Goal: Task Accomplishment & Management: Manage account settings

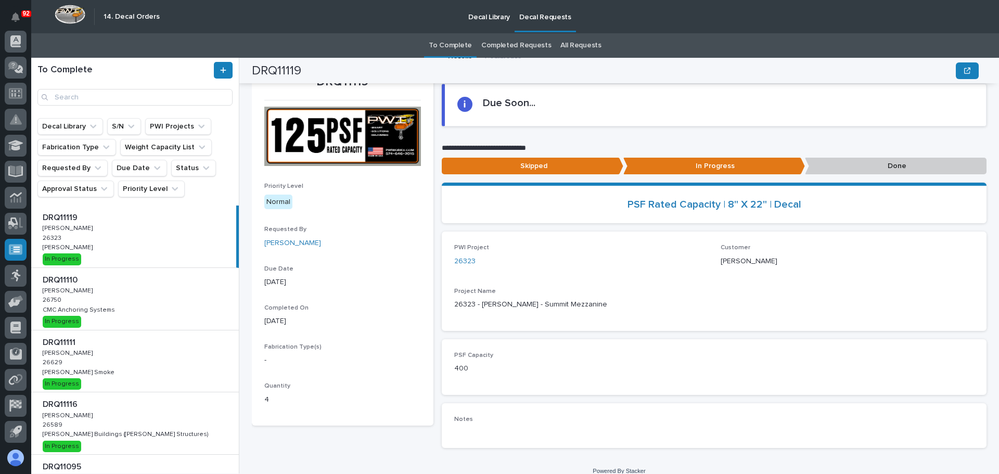
scroll to position [59, 0]
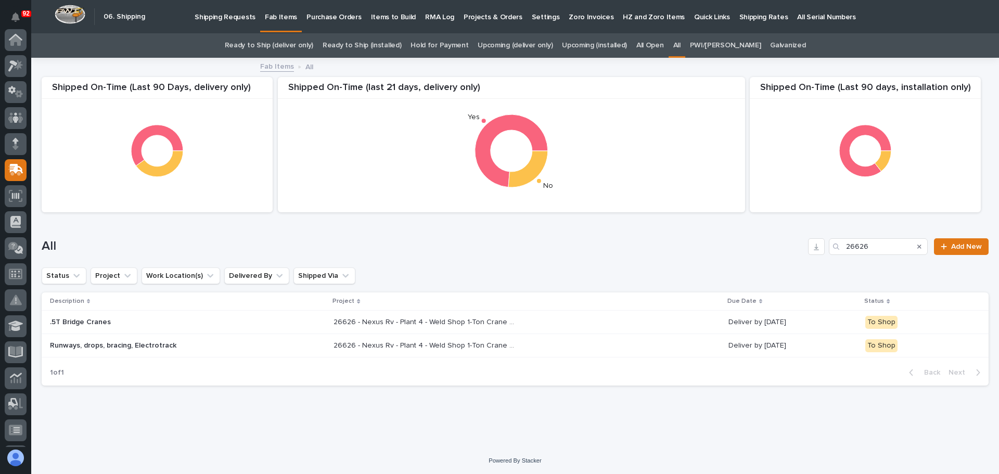
scroll to position [130, 0]
click at [868, 247] on input "26626" at bounding box center [878, 246] width 99 height 17
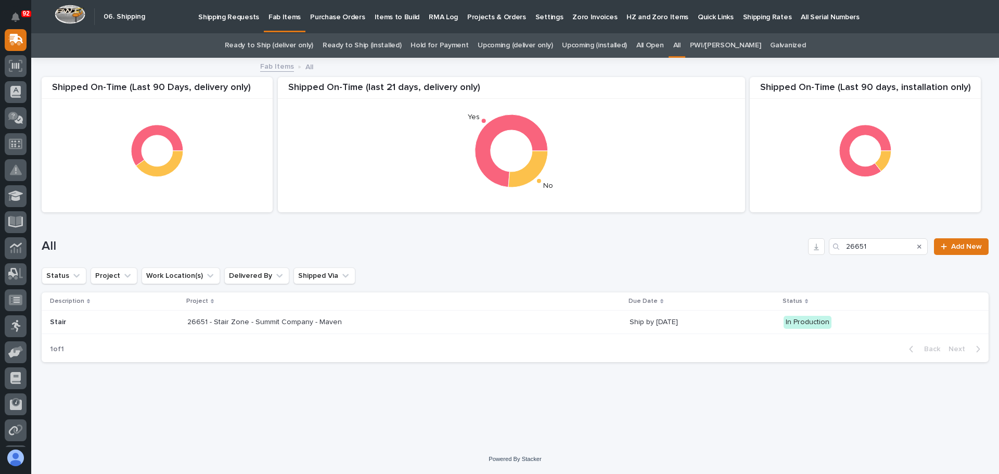
type input "26651"
click at [271, 425] on div "Loading... Saving… Loading... Saving… Shipped On-Time (Last 90 days, installati…" at bounding box center [515, 252] width 968 height 386
click at [362, 322] on p at bounding box center [278, 322] width 182 height 9
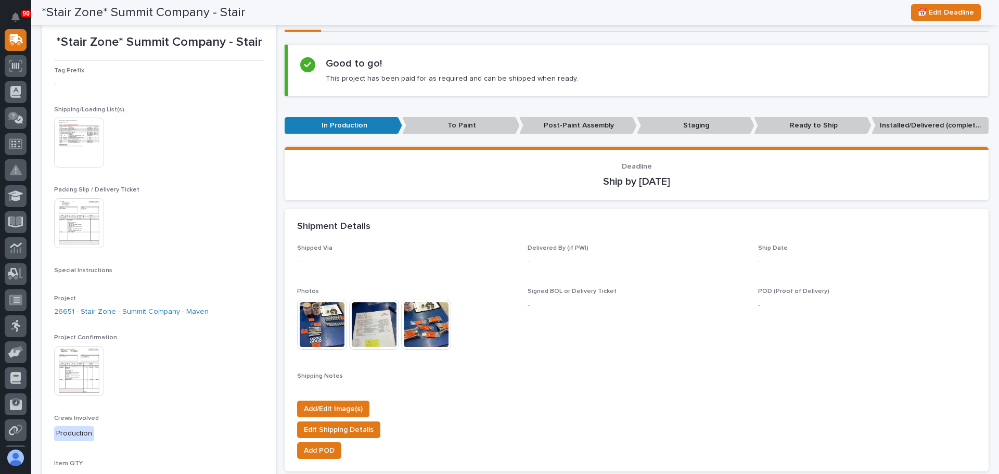
scroll to position [52, 0]
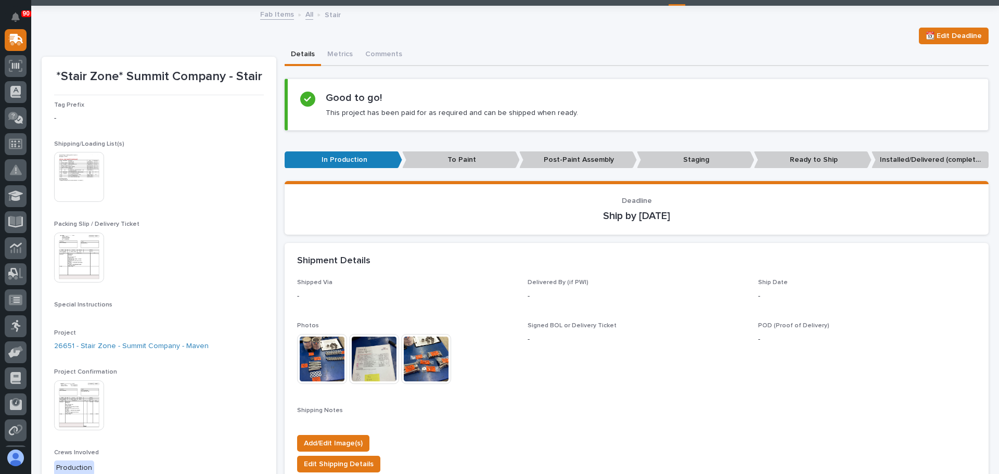
click at [89, 189] on img at bounding box center [79, 177] width 50 height 50
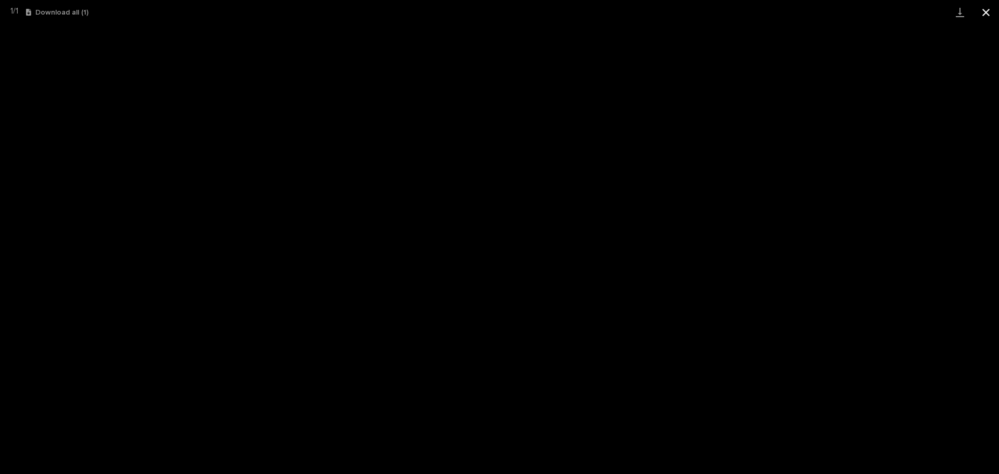
click at [987, 15] on button "Close gallery" at bounding box center [986, 12] width 26 height 24
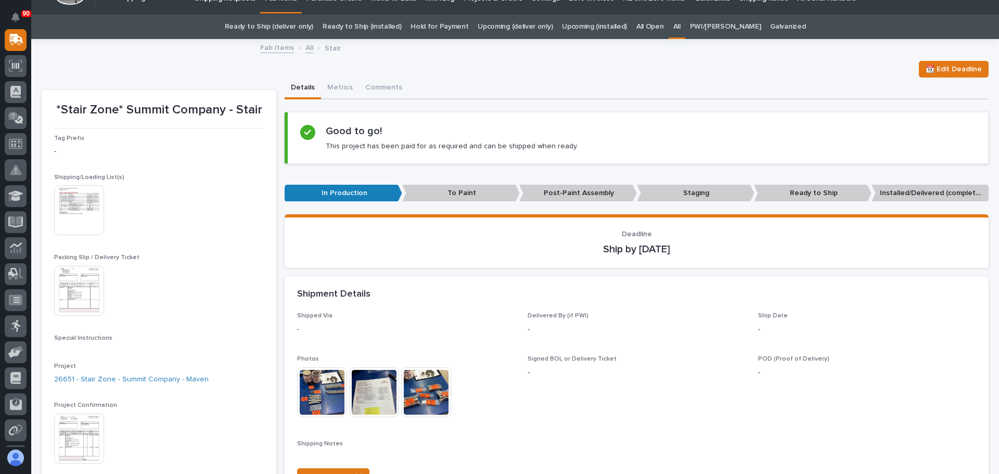
scroll to position [0, 0]
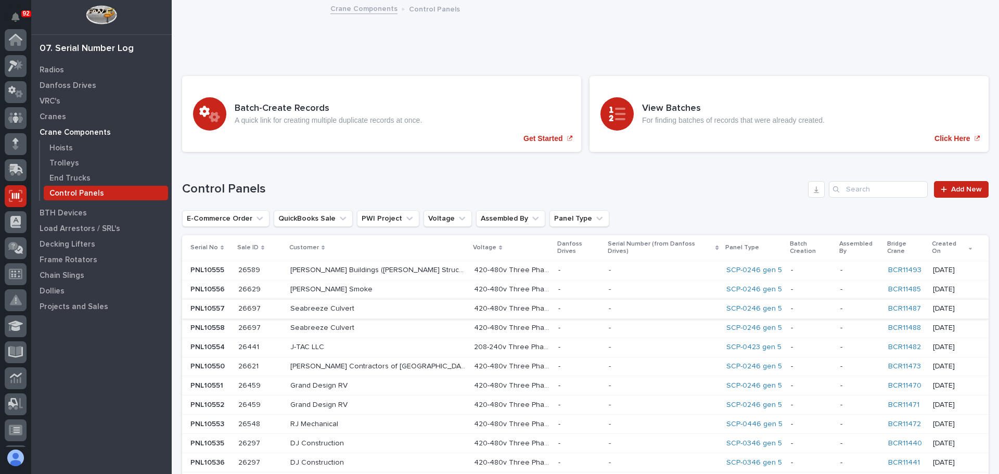
scroll to position [156, 0]
click at [856, 194] on input "Search" at bounding box center [878, 189] width 99 height 17
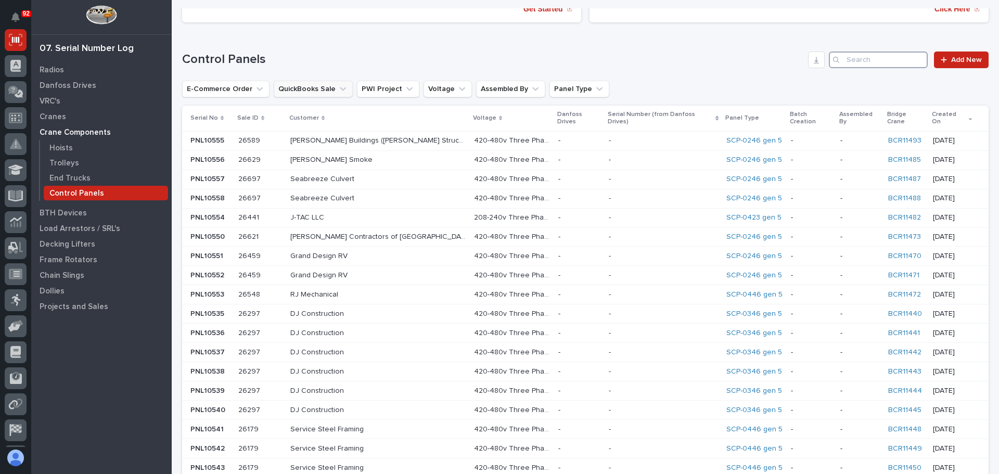
scroll to position [0, 0]
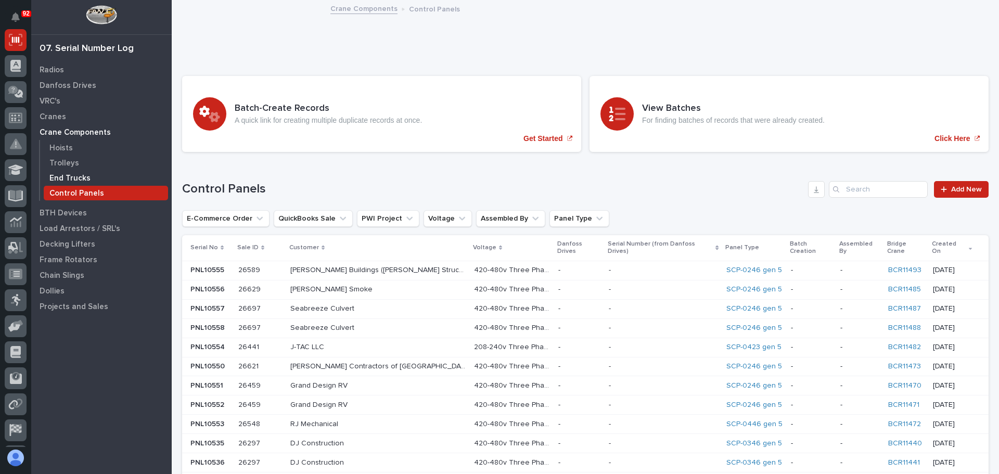
click at [62, 174] on p "End Trucks" at bounding box center [69, 178] width 41 height 9
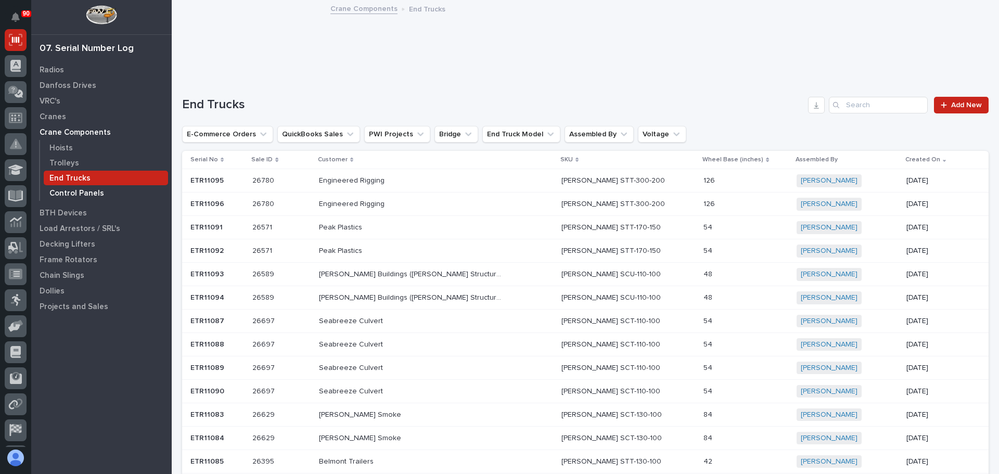
click at [75, 193] on p "Control Panels" at bounding box center [76, 193] width 55 height 9
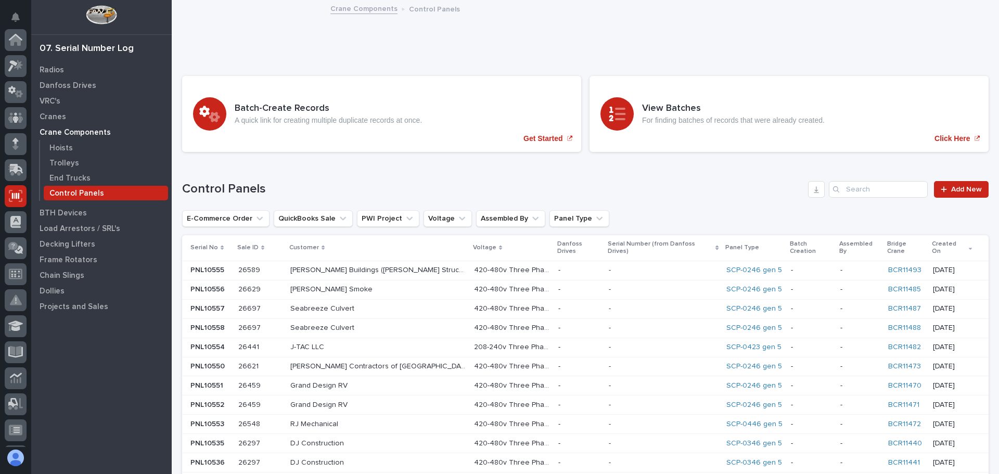
scroll to position [156, 0]
click at [858, 186] on input "Search" at bounding box center [878, 189] width 99 height 17
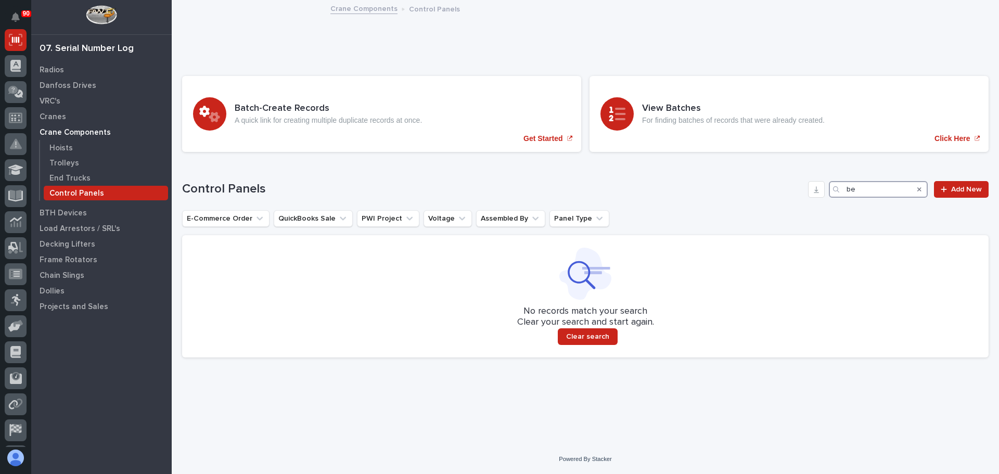
type input "b"
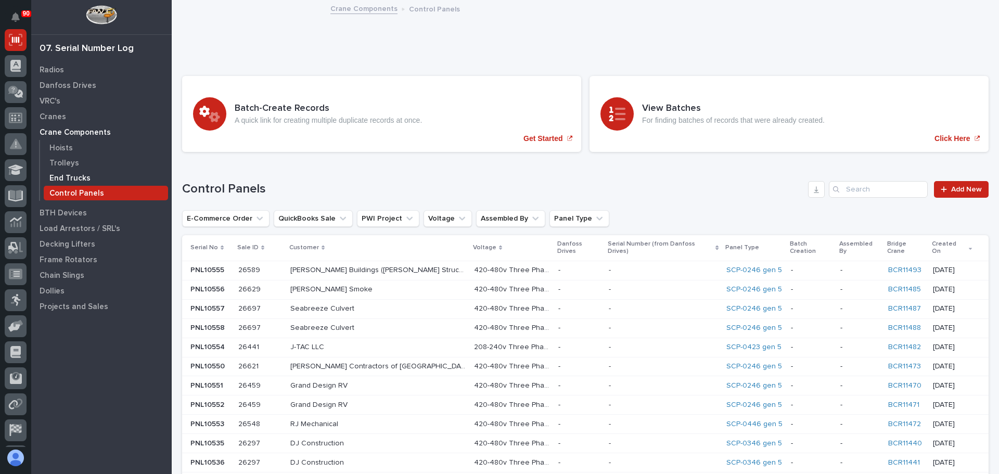
click at [75, 174] on p "End Trucks" at bounding box center [69, 178] width 41 height 9
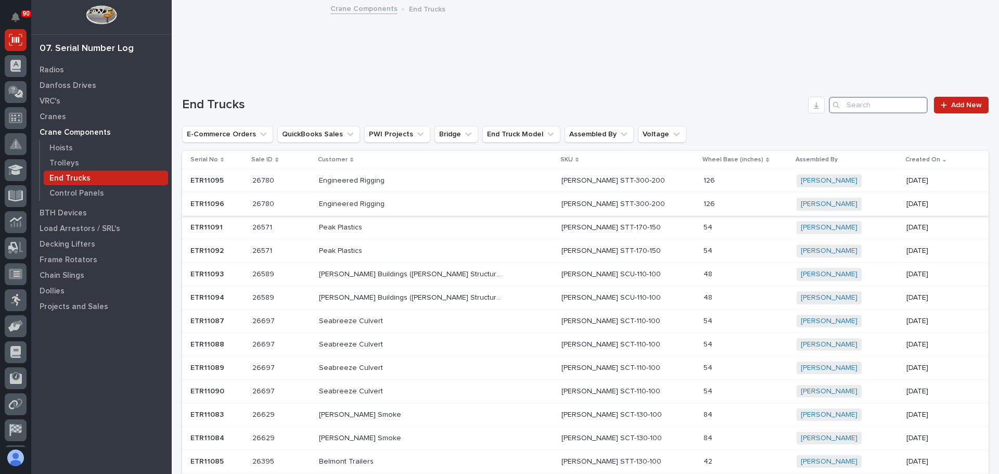
click at [860, 107] on input "Search" at bounding box center [878, 105] width 99 height 17
click at [951, 105] on span "Add New" at bounding box center [966, 104] width 31 height 7
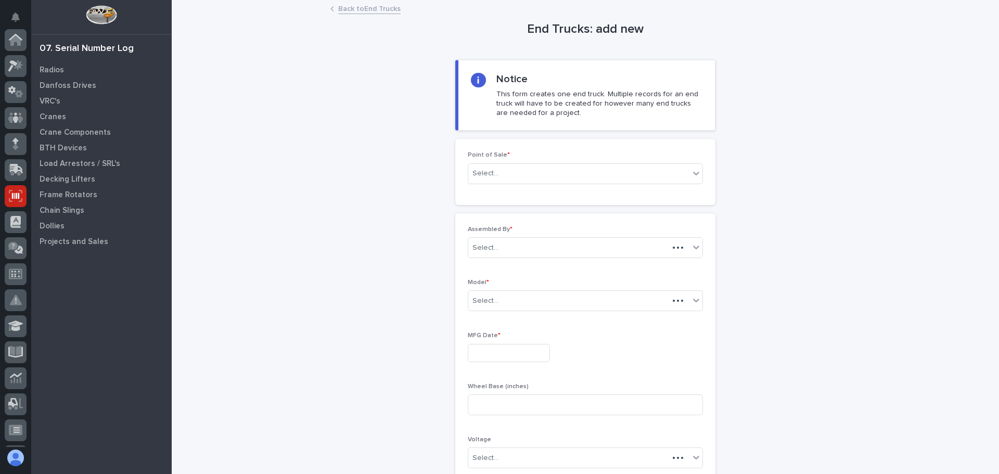
scroll to position [156, 0]
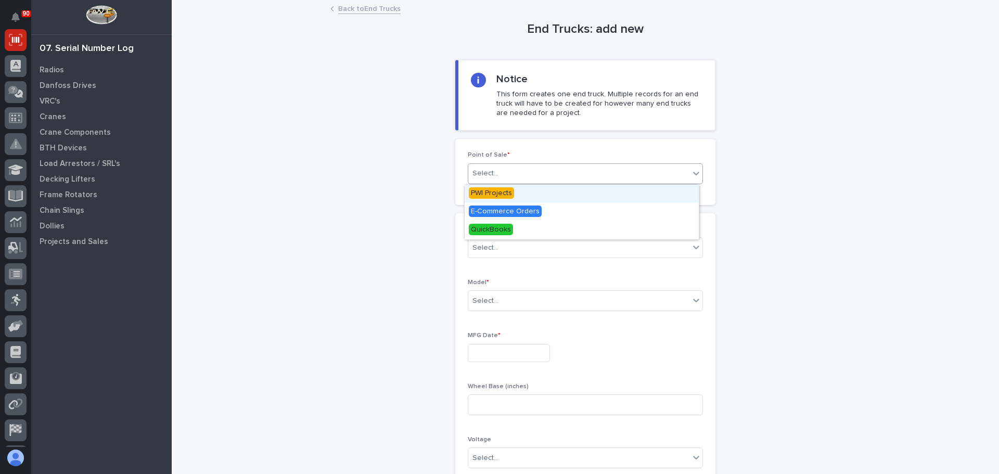
click at [510, 174] on div "Select..." at bounding box center [578, 173] width 221 height 17
click at [496, 194] on span "PWI Projects" at bounding box center [491, 192] width 45 height 11
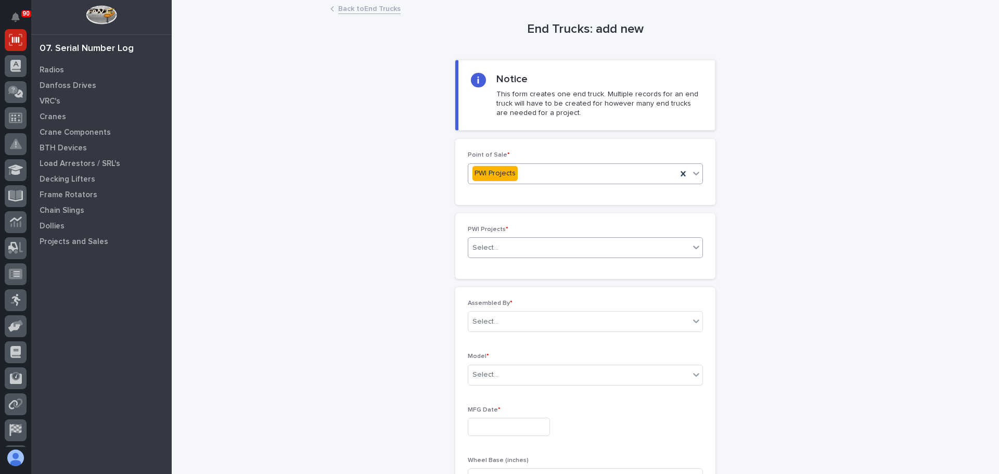
drag, startPoint x: 526, startPoint y: 246, endPoint x: 532, endPoint y: 248, distance: 6.6
click at [526, 246] on div "Select..." at bounding box center [578, 247] width 221 height 17
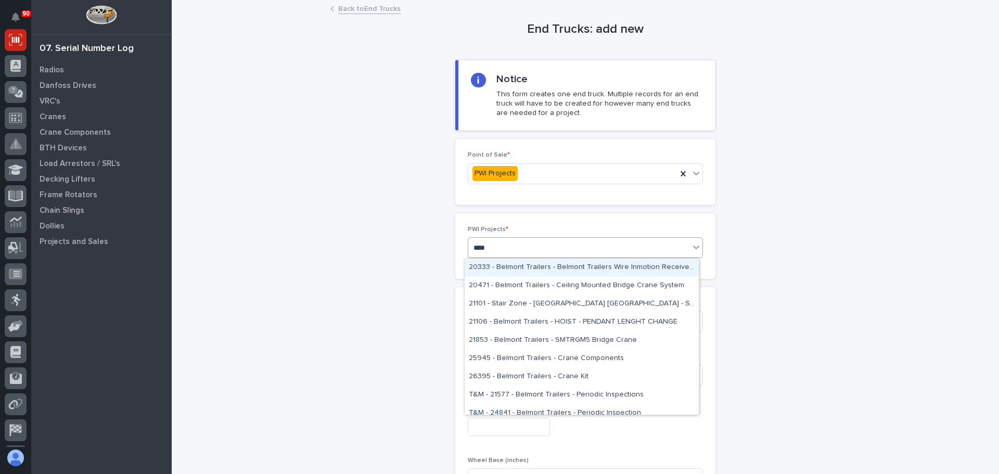
type input "*****"
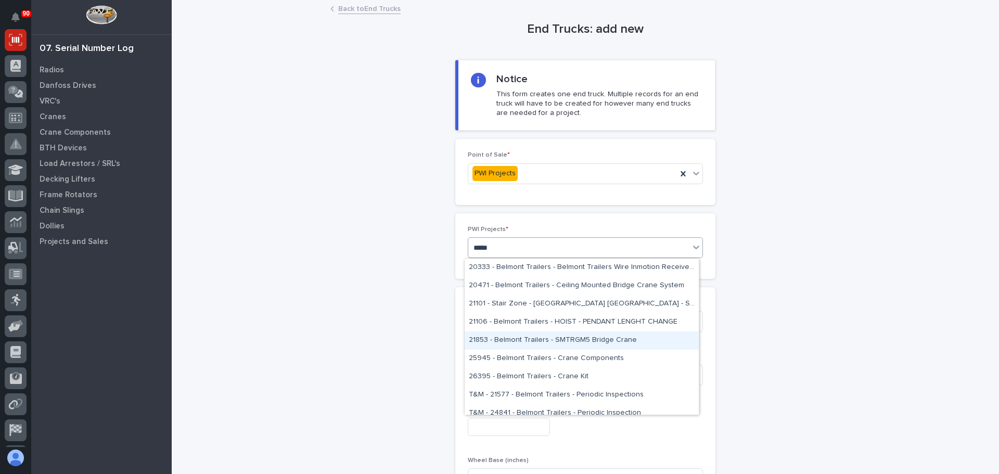
scroll to position [8, 0]
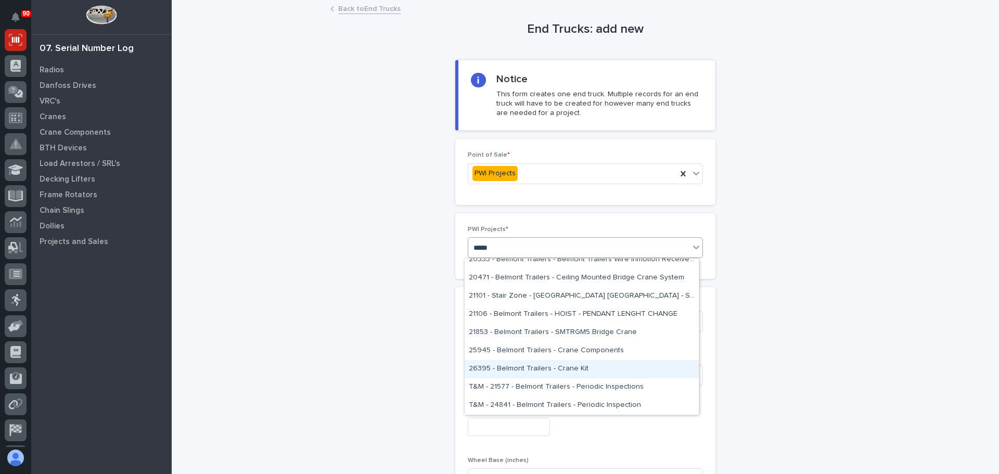
click at [523, 367] on div "26395 - Belmont Trailers - Crane Kit" at bounding box center [582, 369] width 234 height 18
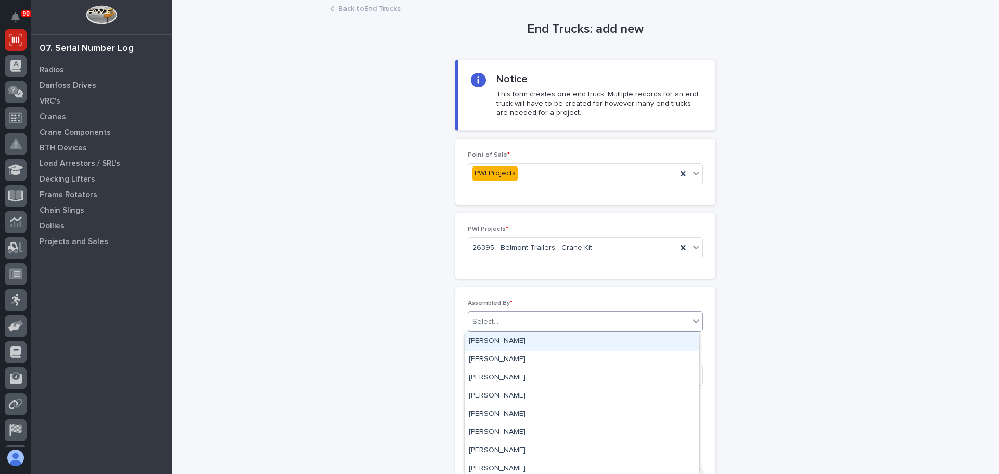
click at [514, 324] on div "Select..." at bounding box center [578, 321] width 221 height 17
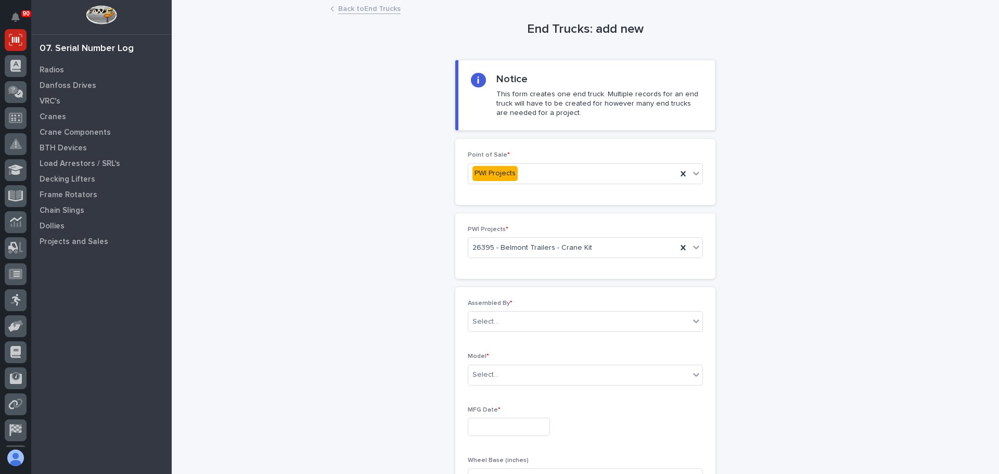
click at [399, 390] on div "End Trucks: add new Loading... Saving… Loading... Saving… Loading... Saving… No…" at bounding box center [585, 321] width 807 height 641
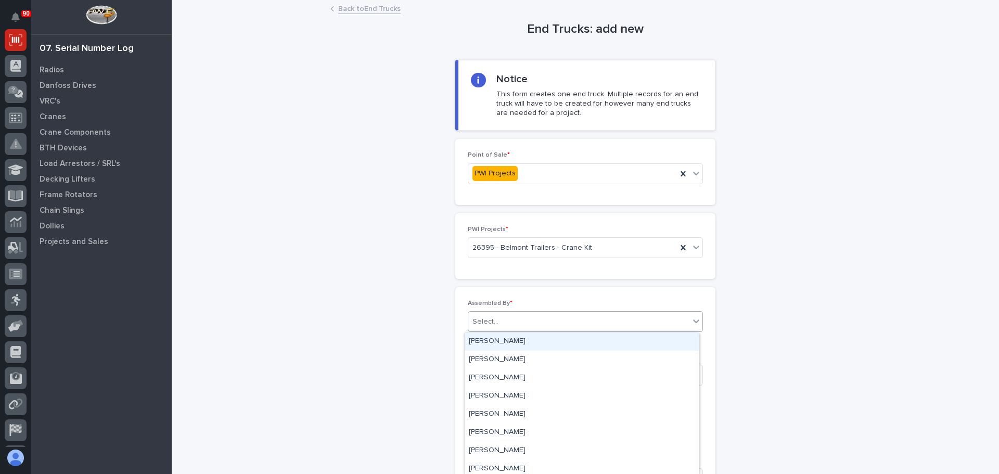
click at [530, 322] on div "Select..." at bounding box center [578, 321] width 221 height 17
click at [535, 318] on div "Select..." at bounding box center [578, 321] width 221 height 17
type input "**"
click at [510, 339] on div "Ken Overmyer" at bounding box center [582, 342] width 234 height 18
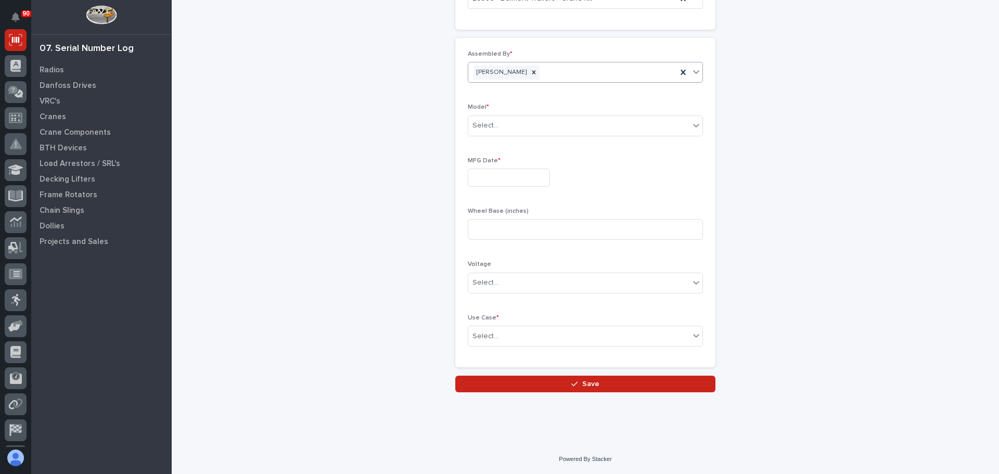
scroll to position [0, 0]
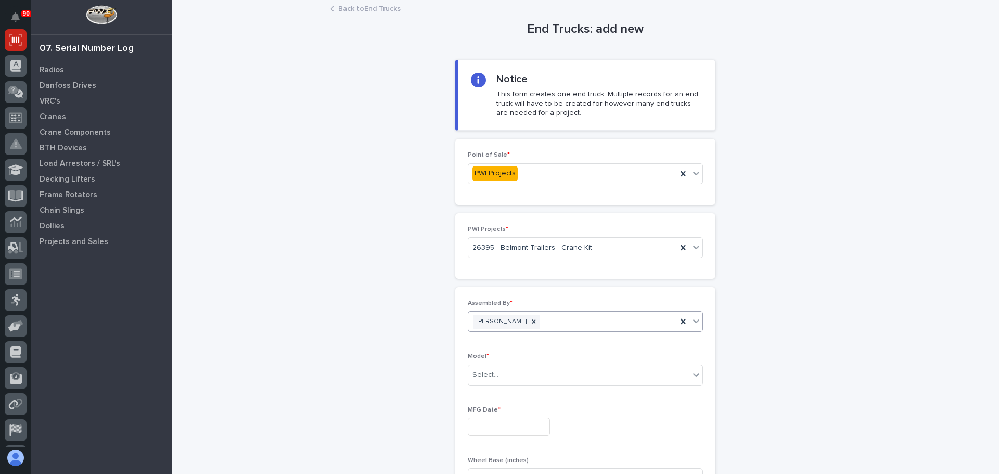
click at [348, 10] on link "Back to End Trucks" at bounding box center [369, 8] width 62 height 12
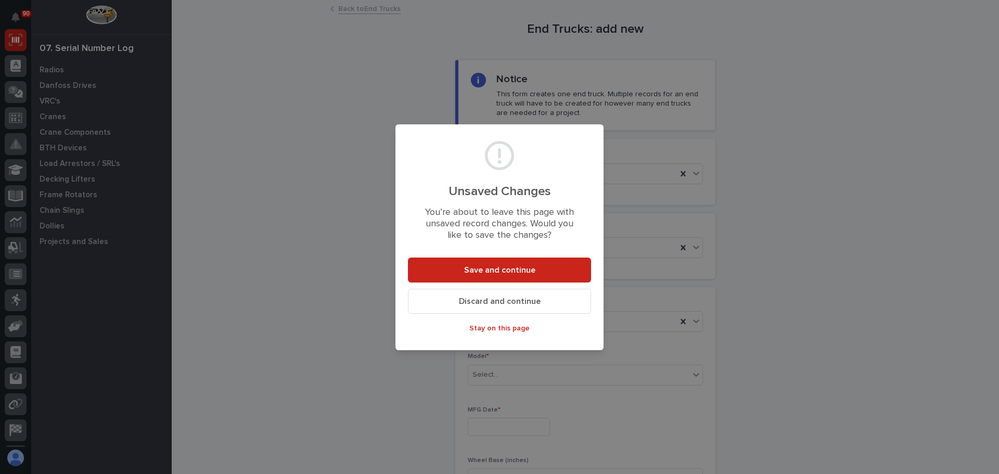
click at [221, 280] on div "Unsaved Changes You’re about to leave this page with unsaved record changes. Wo…" at bounding box center [499, 237] width 999 height 474
click at [466, 306] on button "Discard and continue" at bounding box center [499, 301] width 183 height 25
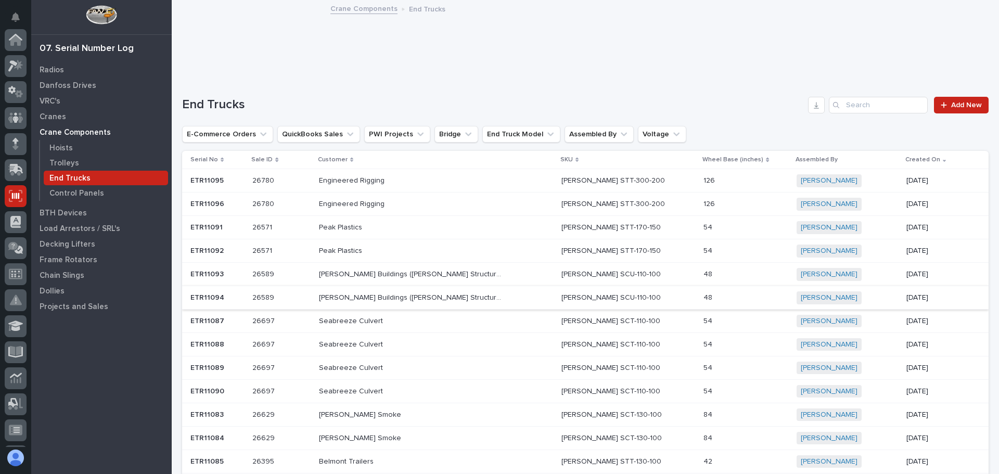
scroll to position [156, 0]
click at [69, 193] on p "Control Panels" at bounding box center [76, 193] width 55 height 9
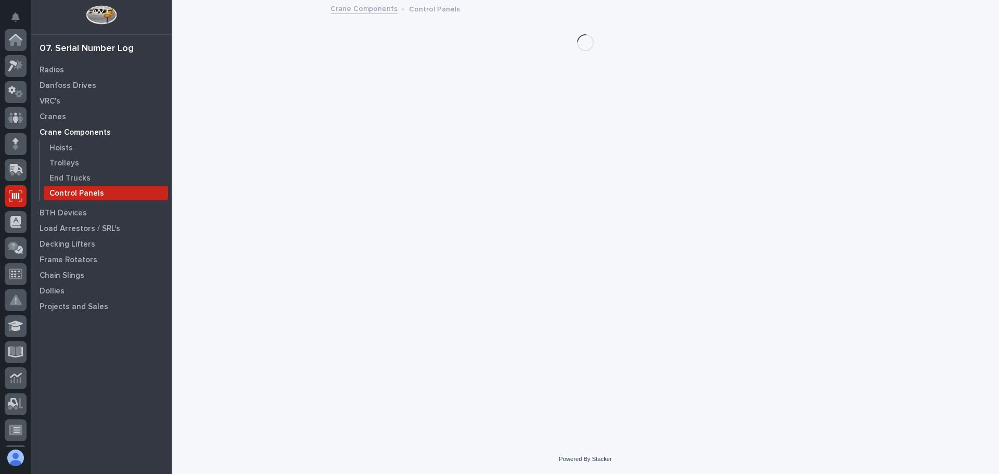
scroll to position [156, 0]
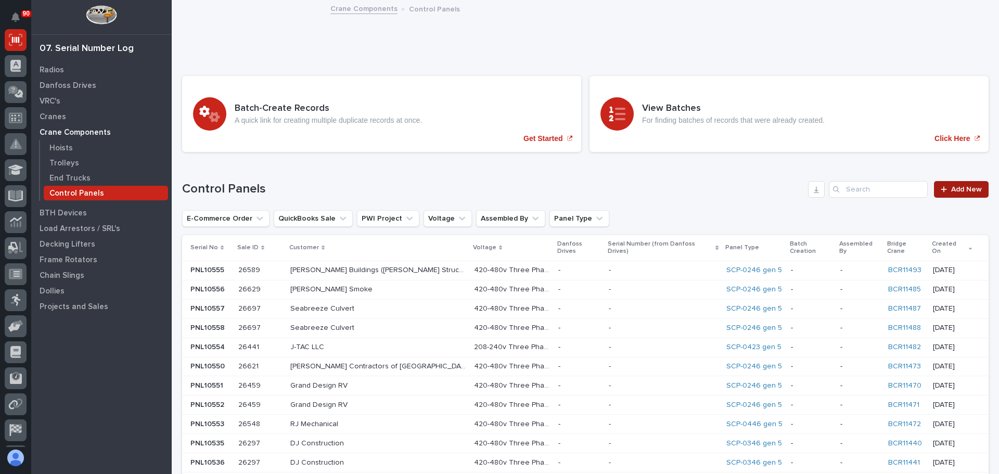
click at [964, 191] on span "Add New" at bounding box center [966, 189] width 31 height 7
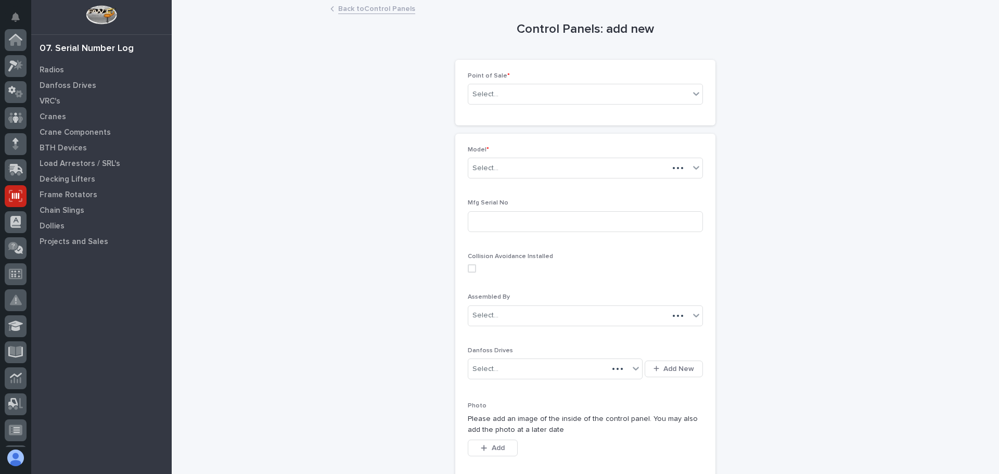
scroll to position [156, 0]
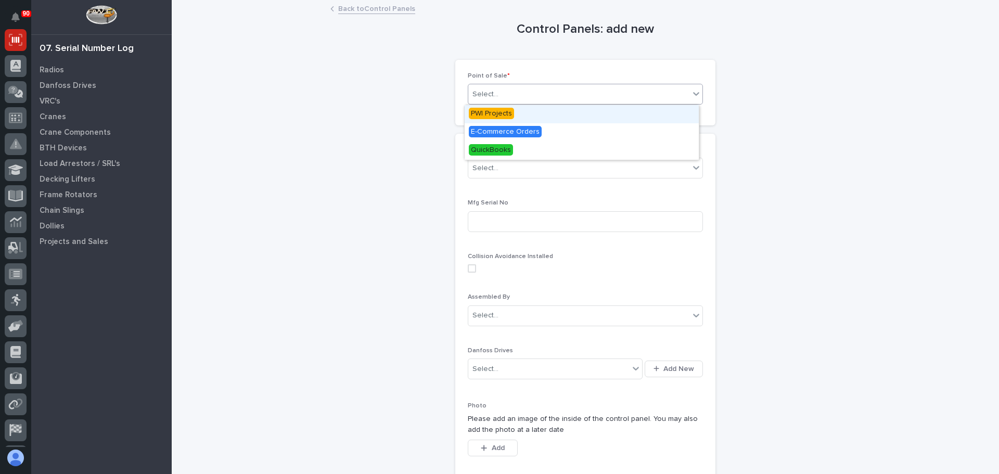
click at [557, 97] on div "Select..." at bounding box center [578, 94] width 221 height 17
click at [522, 112] on div "PWI Projects" at bounding box center [582, 114] width 234 height 18
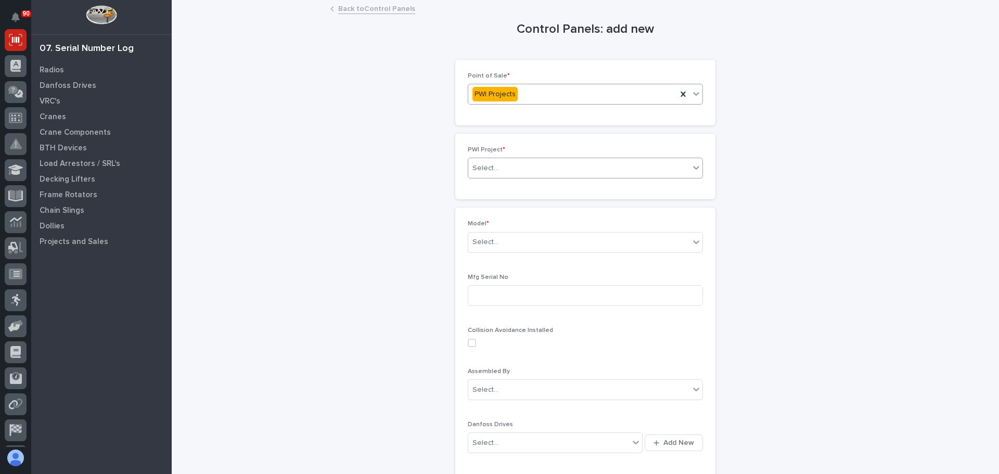
click at [499, 172] on div "Select..." at bounding box center [578, 168] width 221 height 17
type input "****"
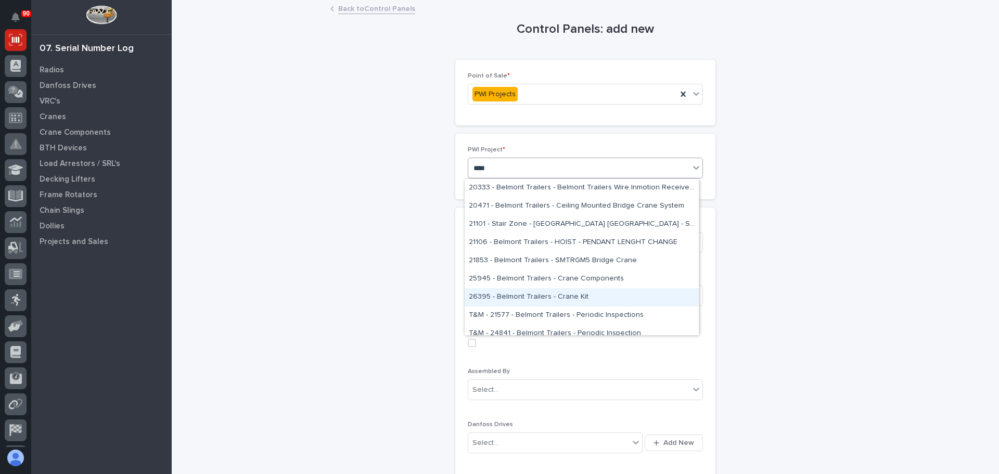
click at [531, 292] on div "26395 - Belmont Trailers - Crane Kit" at bounding box center [582, 297] width 234 height 18
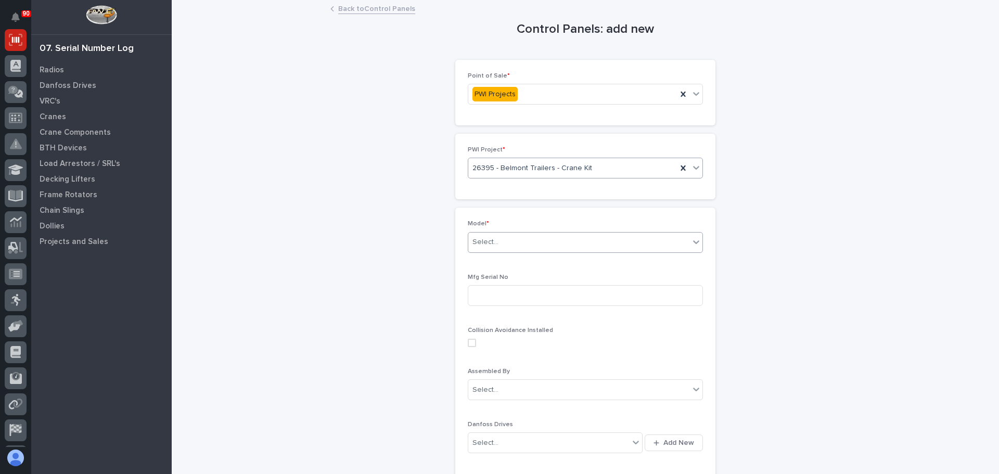
click at [535, 242] on div "Select..." at bounding box center [578, 242] width 221 height 17
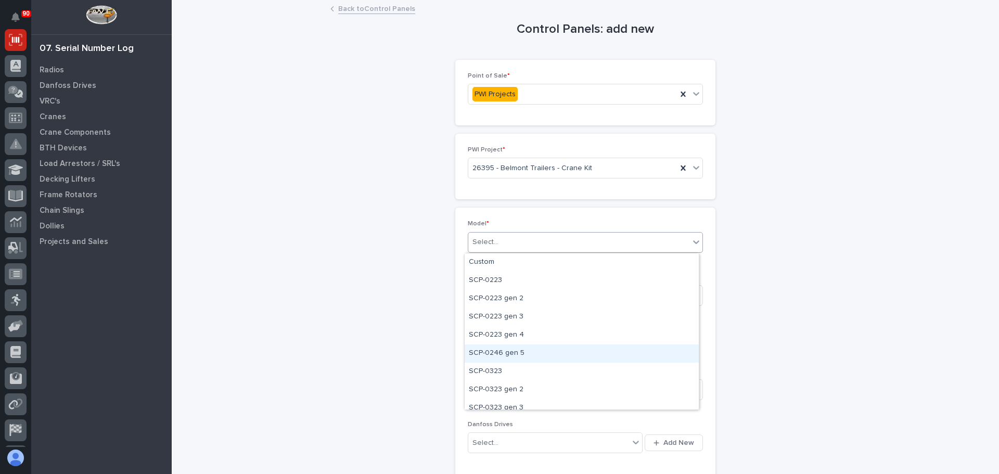
click at [526, 351] on div "SCP-0246 gen 5" at bounding box center [582, 353] width 234 height 18
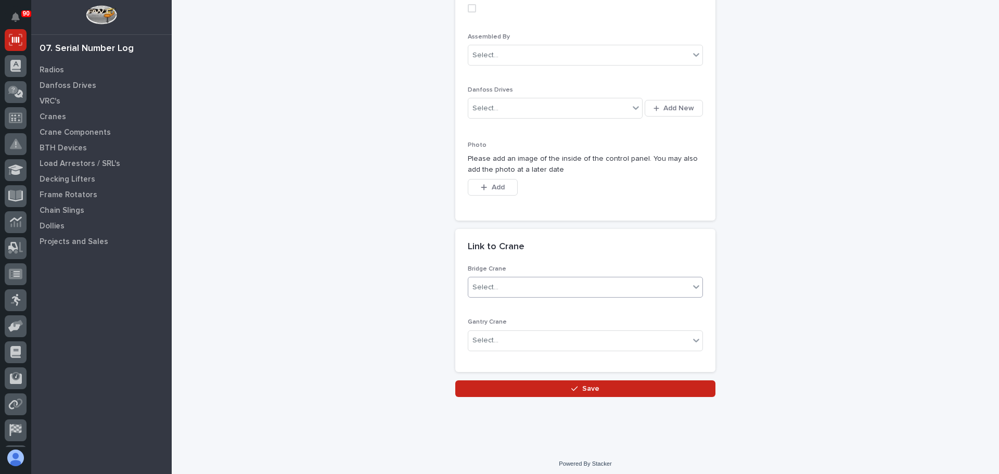
scroll to position [339, 0]
click at [507, 279] on div "Select..." at bounding box center [578, 283] width 221 height 17
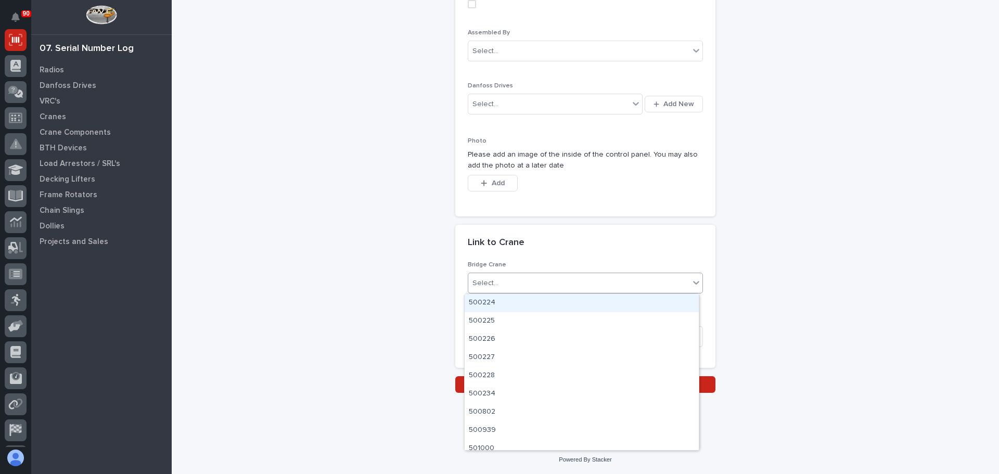
click at [418, 256] on div "Control Panels: add new Loading... Saving… Loading... Saving… Loading... Saving…" at bounding box center [585, 27] width 807 height 731
click at [517, 288] on div "Select..." at bounding box center [578, 283] width 221 height 17
click at [366, 269] on div "Control Panels: add new Loading... Saving… Loading... Saving… Loading... Saving…" at bounding box center [585, 27] width 807 height 731
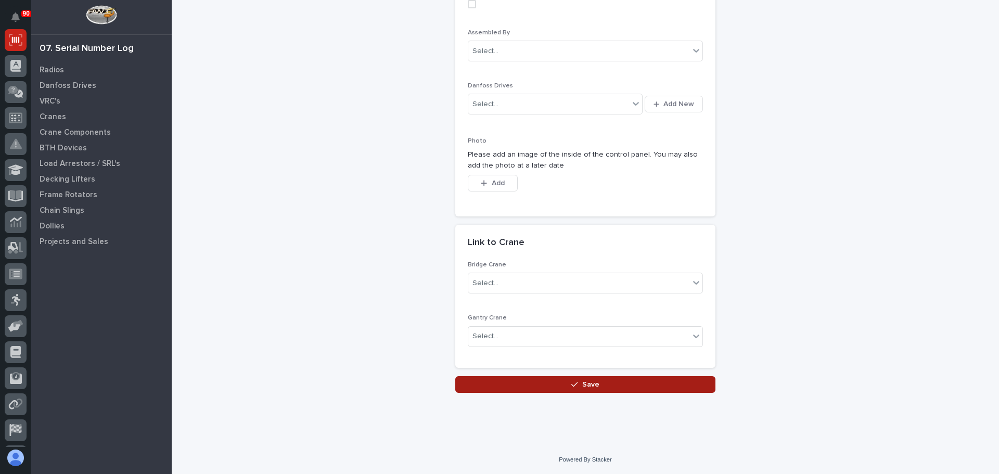
click at [553, 388] on button "Save" at bounding box center [585, 384] width 260 height 17
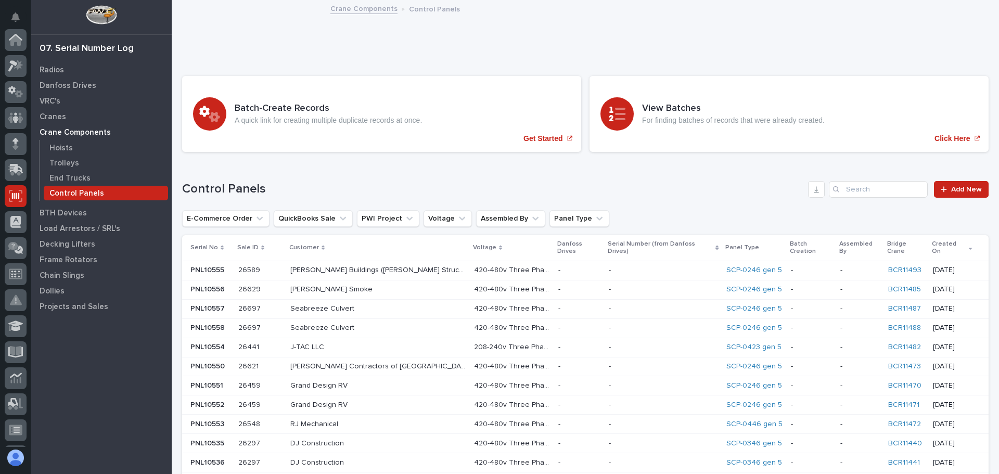
scroll to position [156, 0]
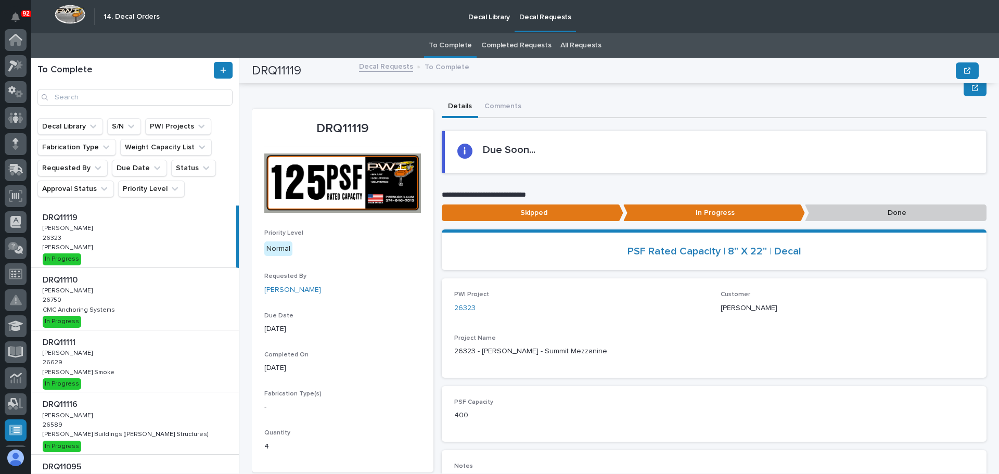
scroll to position [59, 0]
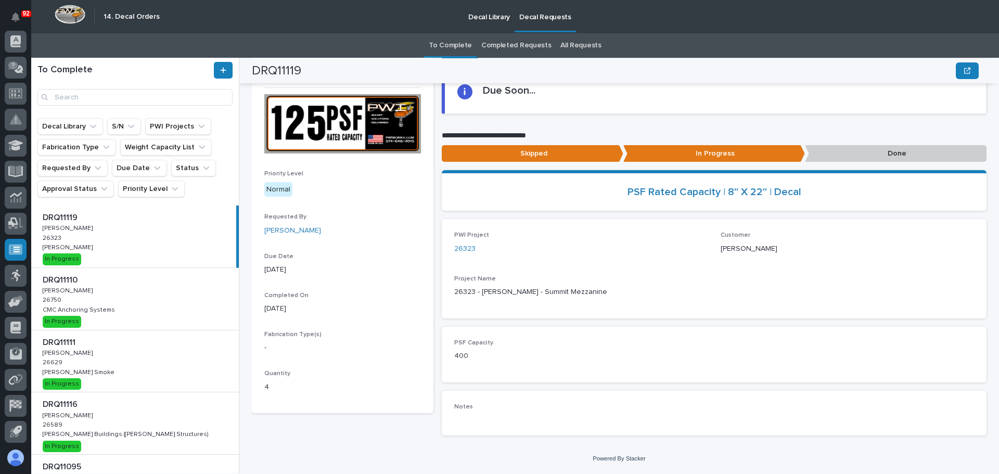
click at [126, 244] on div "DRQ11119 DRQ11119 Ken Overmyer Ken Overmyer 26323 26323 James Ware James Ware I…" at bounding box center [133, 237] width 205 height 62
click at [842, 148] on p "Done" at bounding box center [896, 153] width 182 height 17
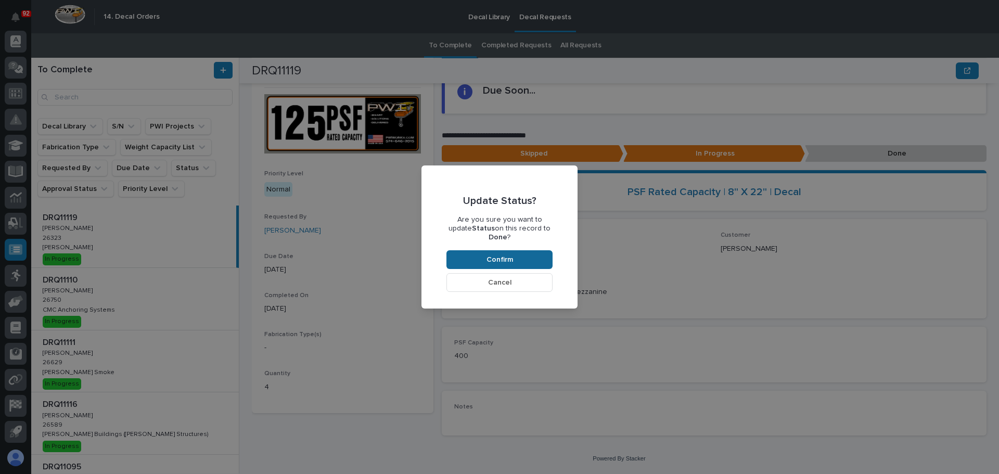
click at [530, 250] on button "Confirm" at bounding box center [499, 259] width 106 height 19
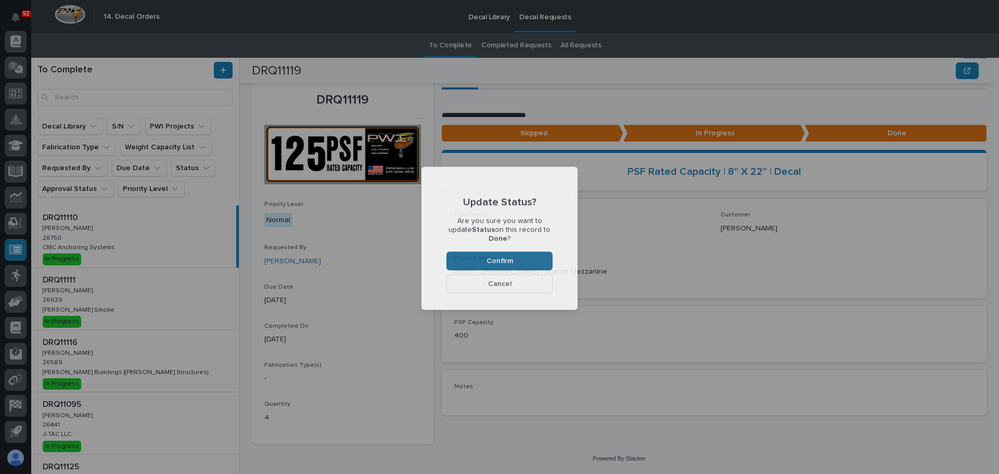
scroll to position [28, 0]
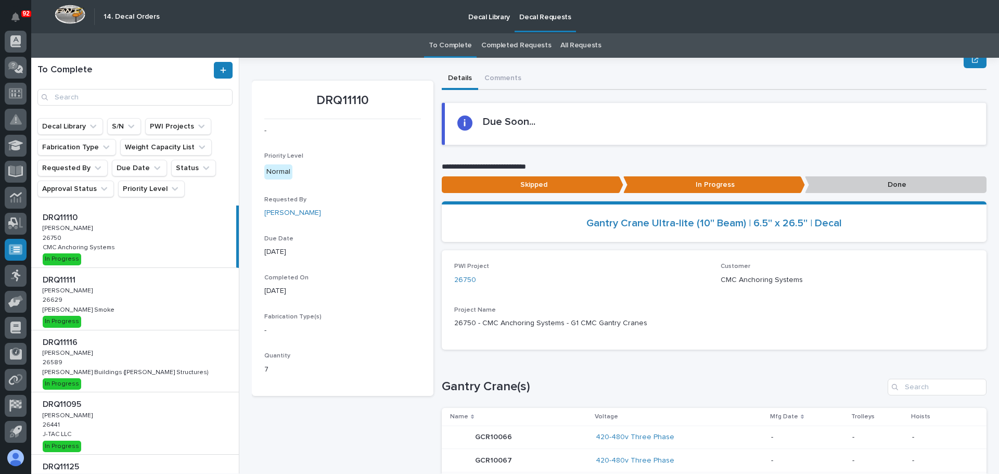
drag, startPoint x: 122, startPoint y: 234, endPoint x: 131, endPoint y: 239, distance: 10.3
click at [122, 234] on div "DRQ11110 DRQ11110 Adam Yutzy Adam Yutzy 26750 26750 CMC Anchoring Systems CMC A…" at bounding box center [133, 237] width 205 height 62
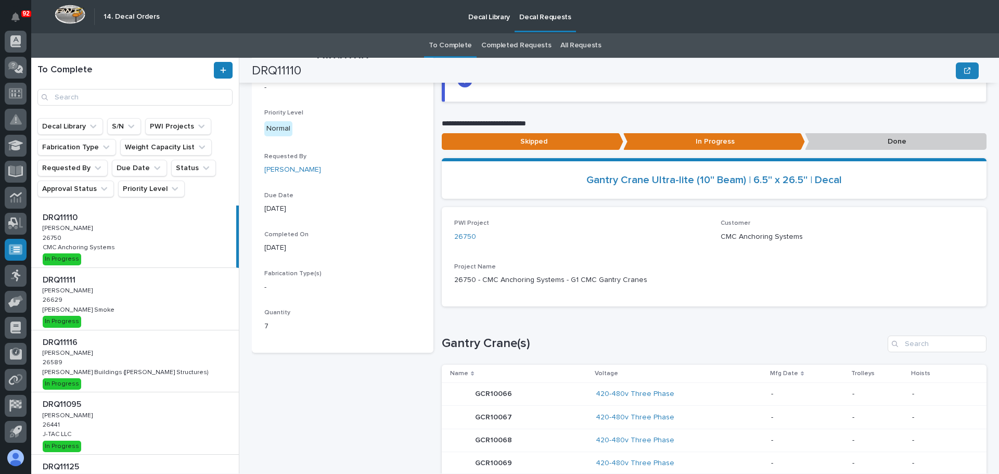
scroll to position [28, 0]
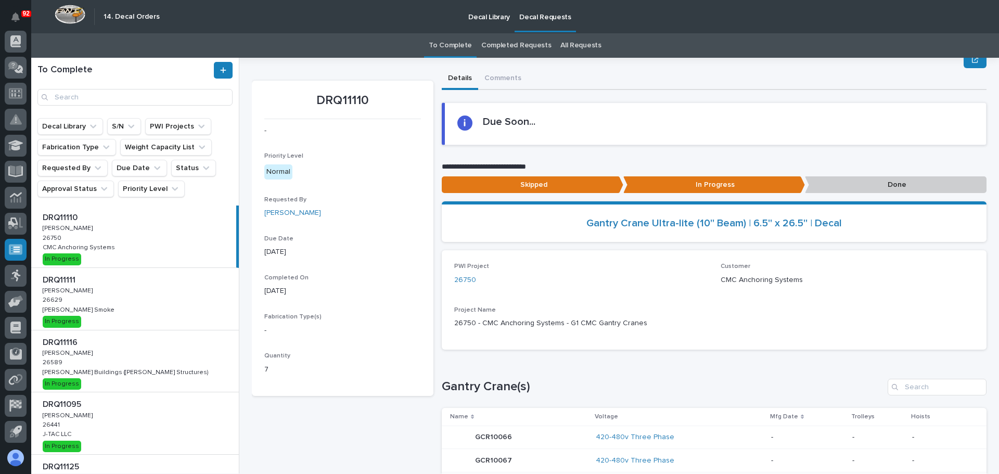
click at [867, 187] on p "Done" at bounding box center [896, 184] width 182 height 17
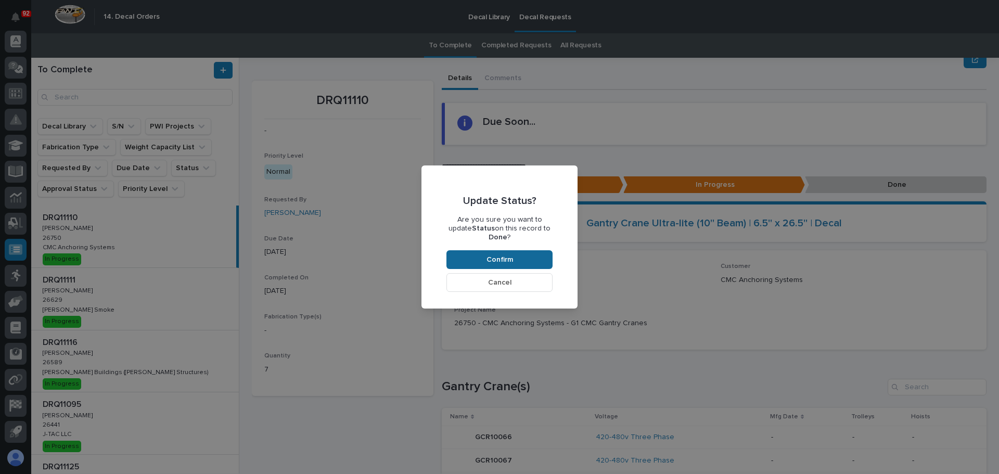
click at [508, 255] on span "Confirm" at bounding box center [500, 259] width 27 height 9
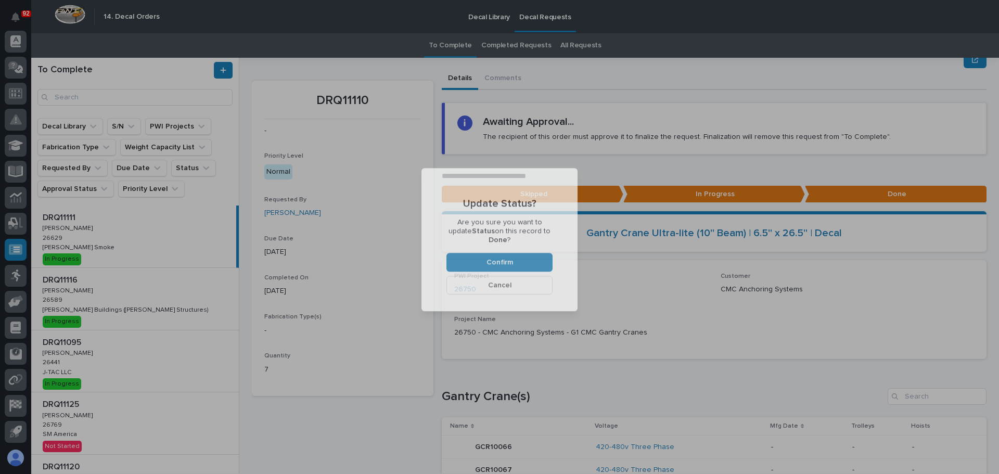
scroll to position [62, 0]
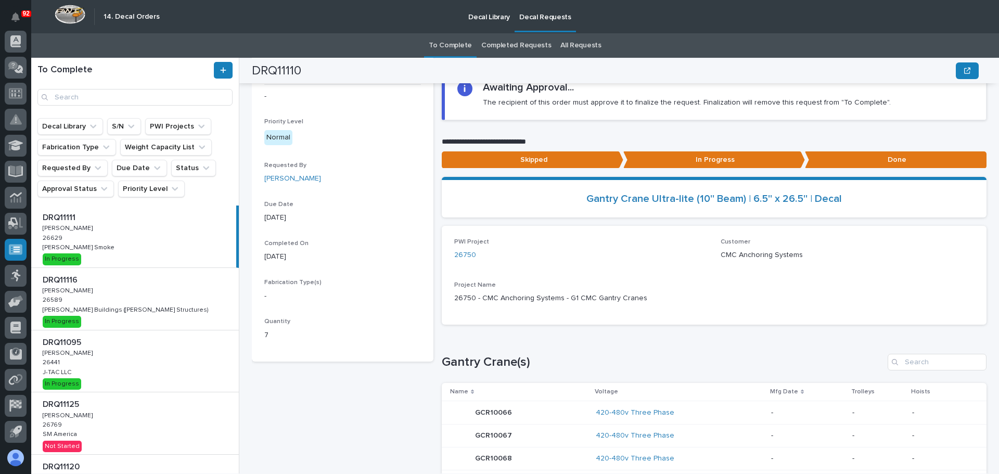
click at [152, 244] on div "DRQ11111 DRQ11111 Adam Yutzy Adam Yutzy 26629 26629 Chiasson Smoke Chiasson Smo…" at bounding box center [133, 237] width 205 height 62
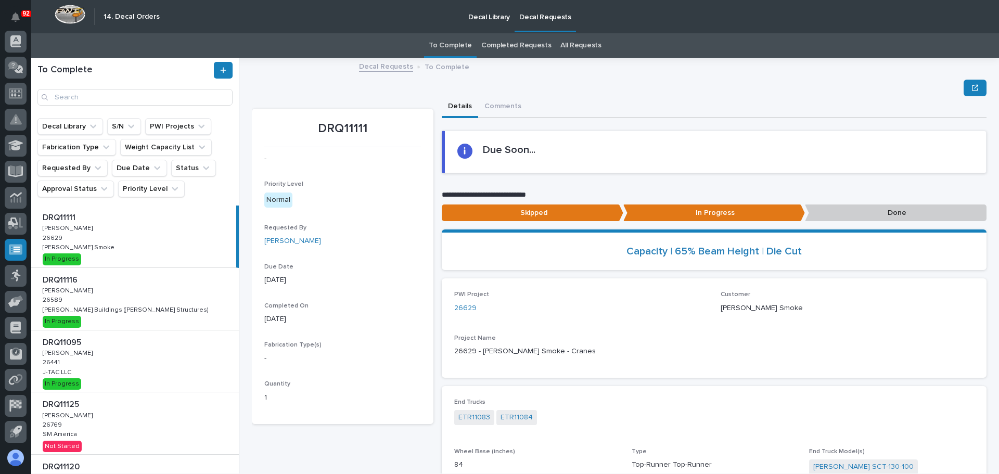
click at [839, 218] on p "Done" at bounding box center [896, 213] width 182 height 17
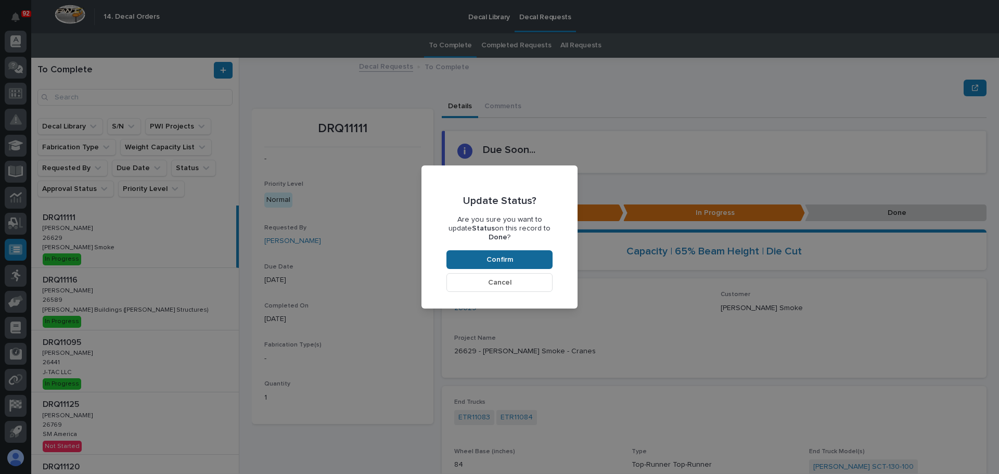
click at [541, 253] on button "Confirm" at bounding box center [499, 259] width 106 height 19
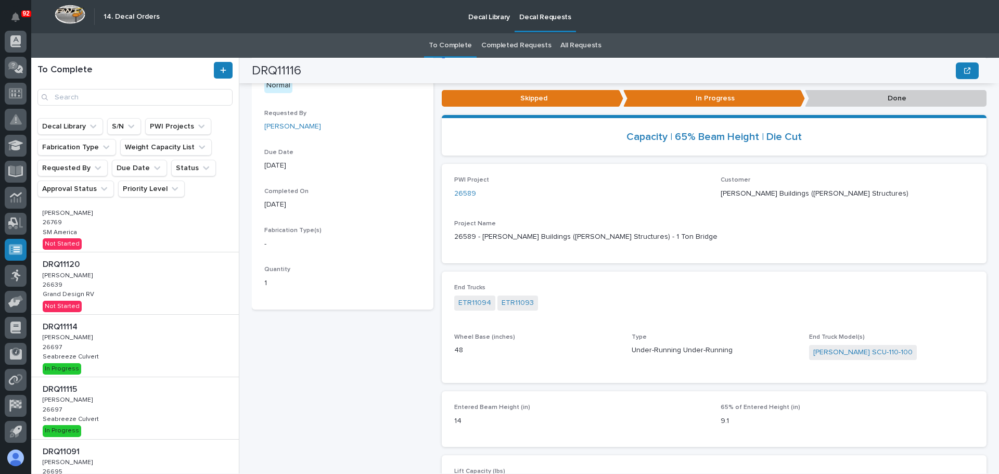
scroll to position [156, 0]
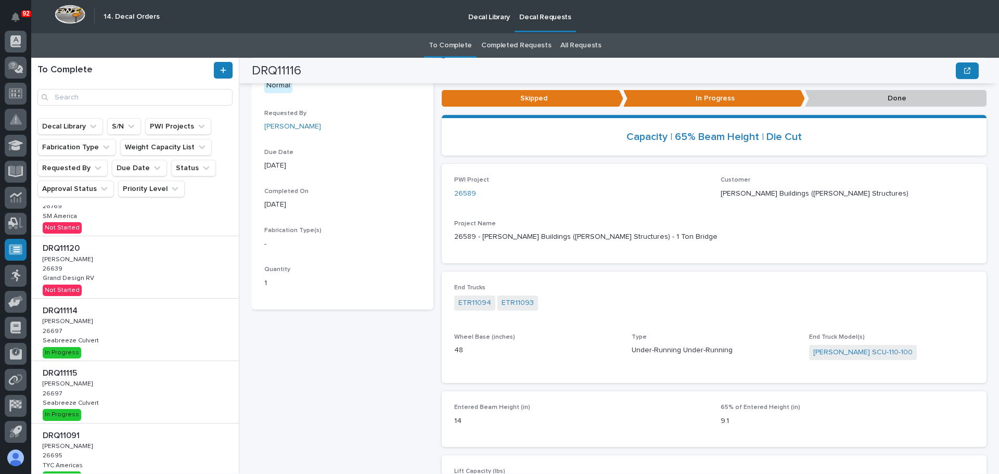
click at [125, 330] on div "DRQ11114 DRQ11114 Adam Yutzy Adam Yutzy 26697 26697 Seabreeze Culvert Seabreeze…" at bounding box center [135, 330] width 208 height 62
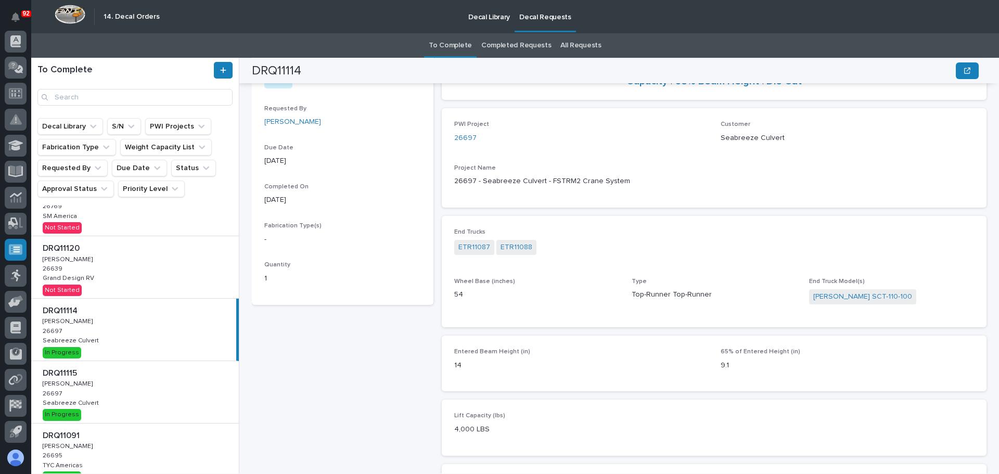
scroll to position [100, 0]
